Goal: Transaction & Acquisition: Purchase product/service

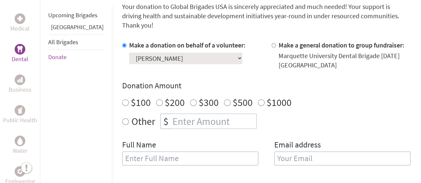
scroll to position [183, 0]
radio input "true"
click at [179, 114] on input "number" at bounding box center [213, 121] width 85 height 15
type input "250"
click at [161, 152] on input "text" at bounding box center [190, 159] width 136 height 14
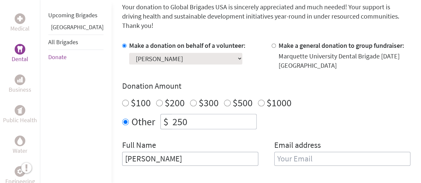
type input "[PERSON_NAME]"
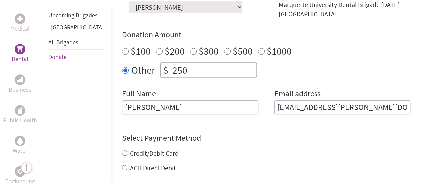
scroll to position [248, 0]
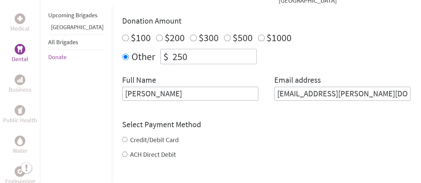
type input "[EMAIL_ADDRESS][PERSON_NAME][DOMAIN_NAME]"
click at [122, 135] on div "Credit/Debit Card ACH Direct Debit" at bounding box center [266, 147] width 288 height 24
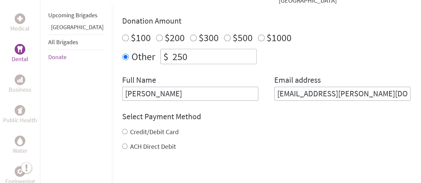
click at [122, 129] on input "Credit/Debit Card" at bounding box center [124, 131] width 5 height 5
radio input "true"
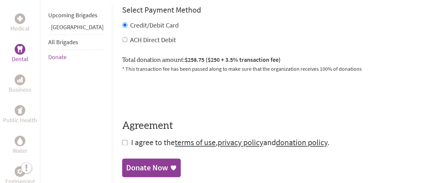
scroll to position [425, 0]
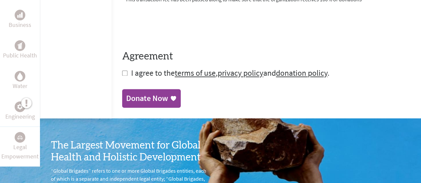
click at [122, 70] on input "checkbox" at bounding box center [124, 72] width 5 height 5
checkbox input "true"
click at [137, 94] on div "Donate Now" at bounding box center [147, 99] width 42 height 11
